Goal: Ask a question

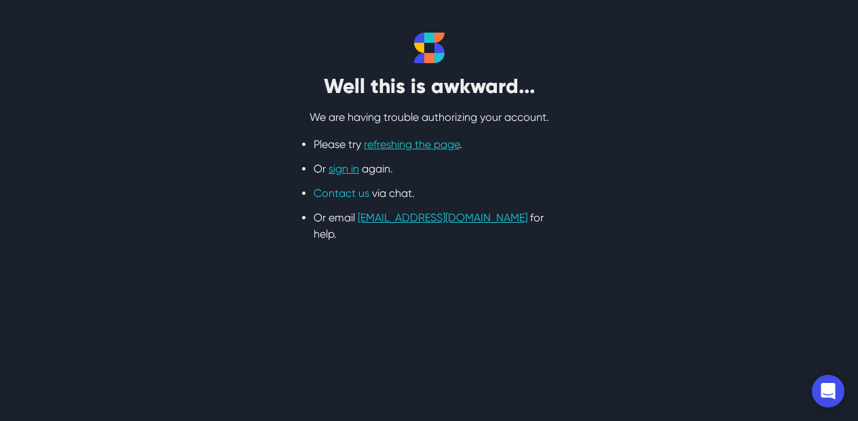
click at [353, 195] on link "Contact us" at bounding box center [342, 193] width 56 height 13
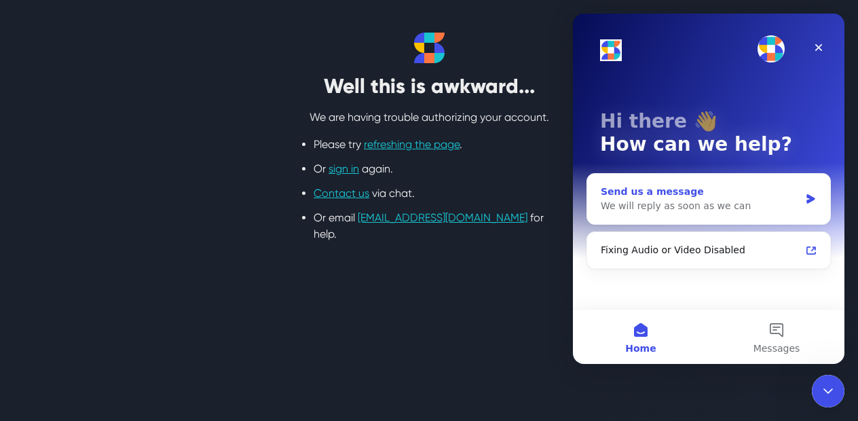
click at [629, 193] on div "Send us a message" at bounding box center [700, 192] width 199 height 14
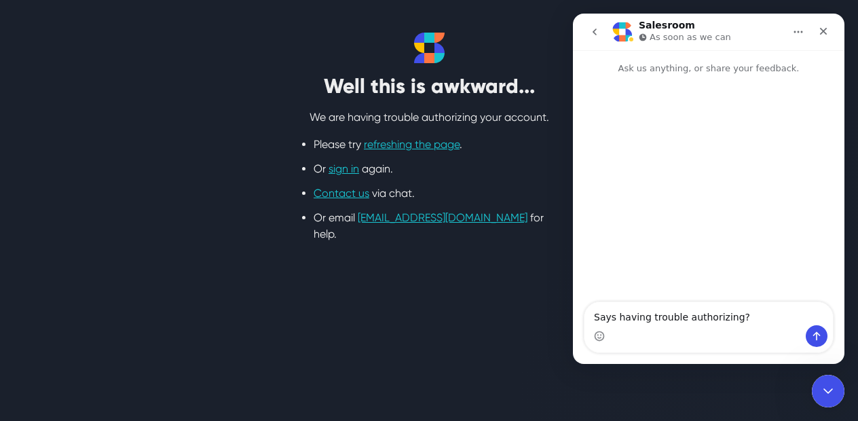
type textarea "Says having trouble authorizing?"
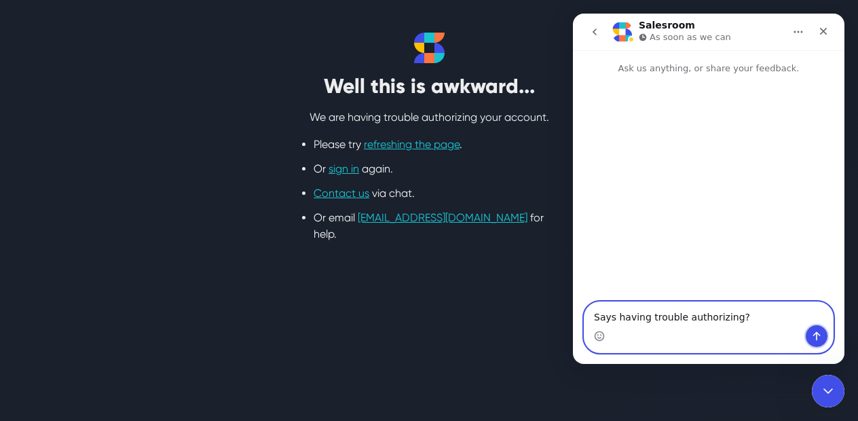
click at [812, 334] on icon "Send a message…" at bounding box center [816, 335] width 11 height 11
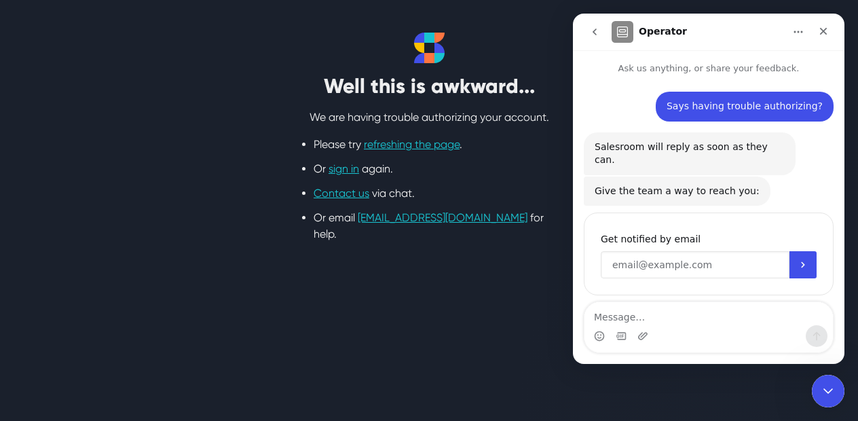
click at [766, 251] on input "Enter your email" at bounding box center [695, 264] width 189 height 27
click at [799, 259] on icon "Submit" at bounding box center [802, 264] width 11 height 11
